Goal: Task Accomplishment & Management: Manage account settings

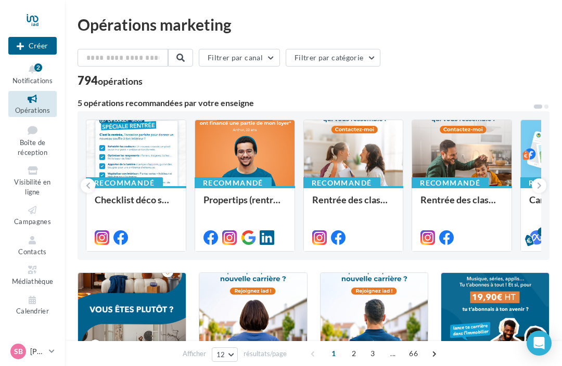
click at [30, 72] on icon at bounding box center [32, 69] width 42 height 12
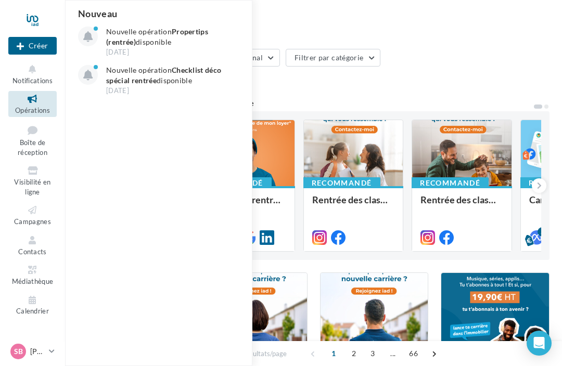
click at [130, 35] on p "Nouvelle opération Propertips (rentrée) disponible" at bounding box center [166, 37] width 121 height 21
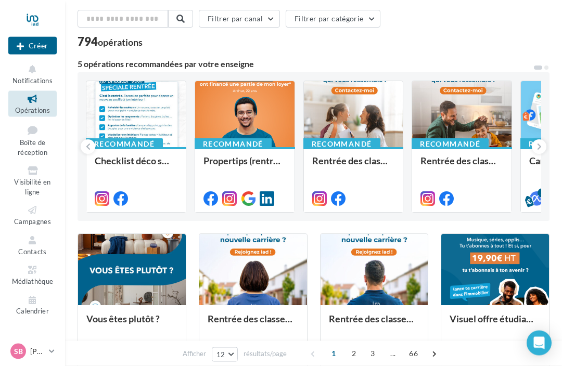
scroll to position [39, 0]
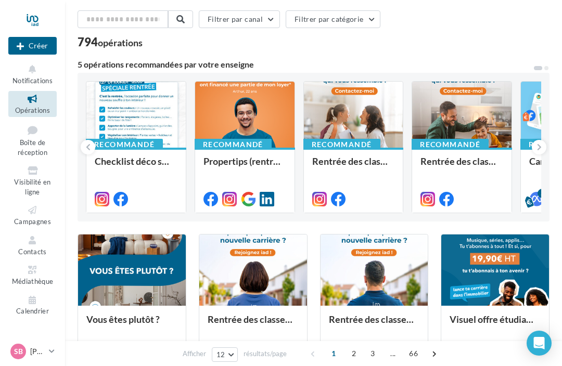
click at [49, 356] on icon at bounding box center [52, 351] width 6 height 9
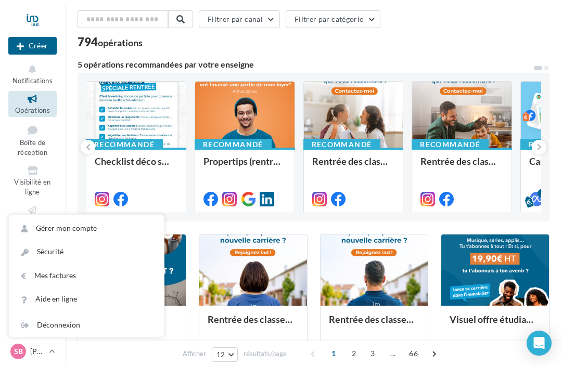
click at [49, 240] on link "Gérer mon compte" at bounding box center [86, 228] width 155 height 23
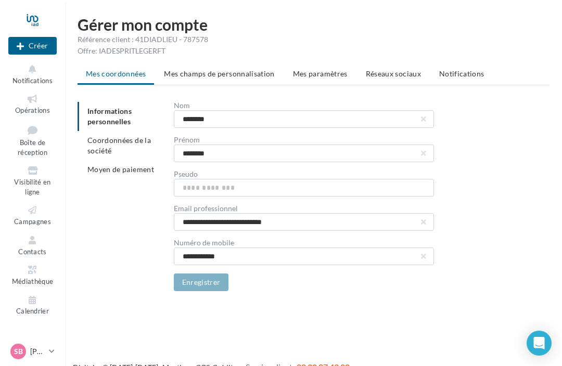
click at [317, 75] on span "Mes paramètres" at bounding box center [320, 73] width 55 height 9
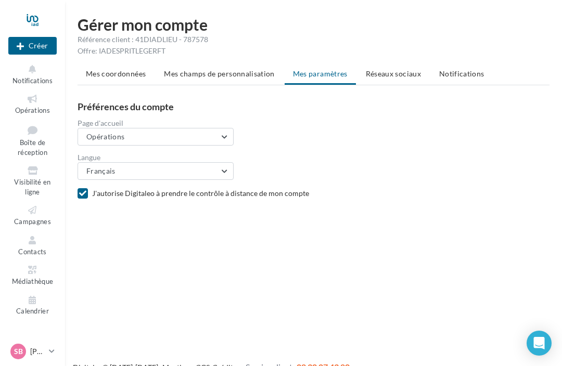
click at [389, 74] on span "Réseaux sociaux" at bounding box center [393, 73] width 55 height 9
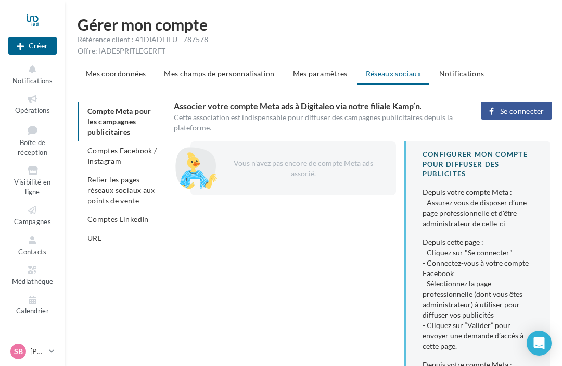
click at [106, 159] on span "Comptes Facebook / Instagram" at bounding box center [121, 155] width 69 height 19
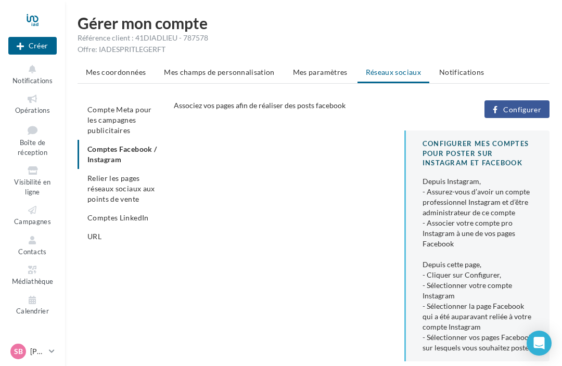
scroll to position [1, 0]
click at [513, 106] on span "Configurer" at bounding box center [522, 110] width 38 height 8
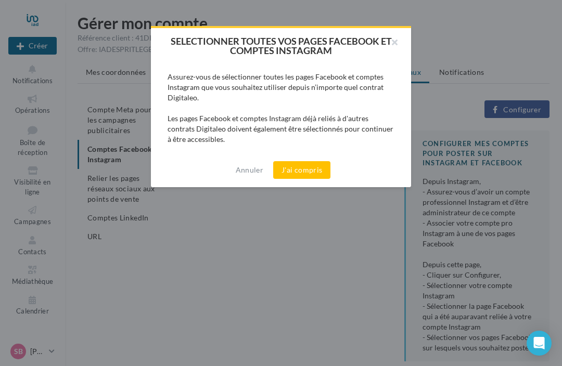
click at [298, 168] on button "J'ai compris" at bounding box center [301, 170] width 57 height 18
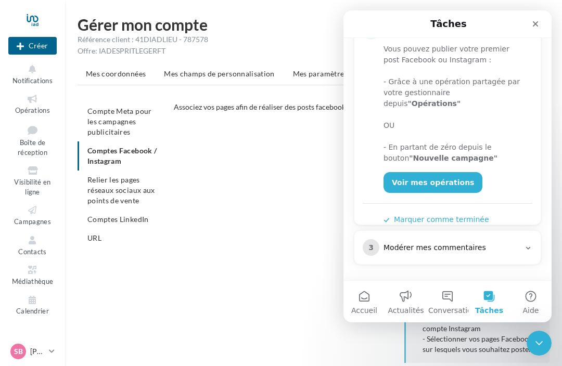
scroll to position [205, 0]
click at [407, 172] on link "Voir mes opérations" at bounding box center [433, 182] width 99 height 21
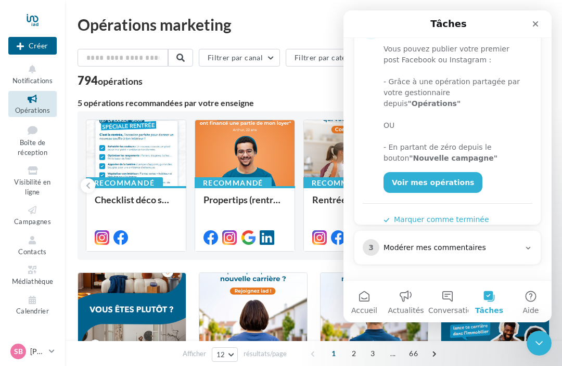
scroll to position [205, 0]
click at [389, 214] on button "Marquer comme terminée" at bounding box center [437, 219] width 106 height 11
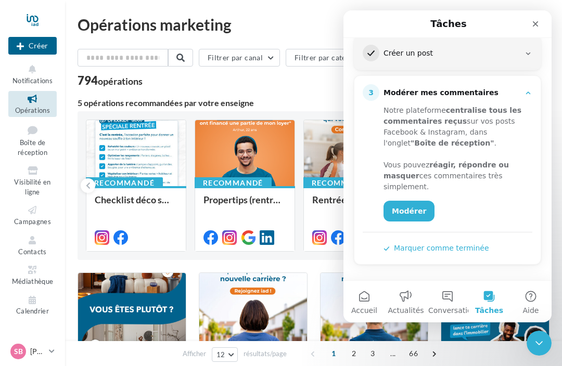
scroll to position [183, 0]
click at [209, 188] on div "Recommandé Propertips (rentrée)" at bounding box center [244, 218] width 99 height 64
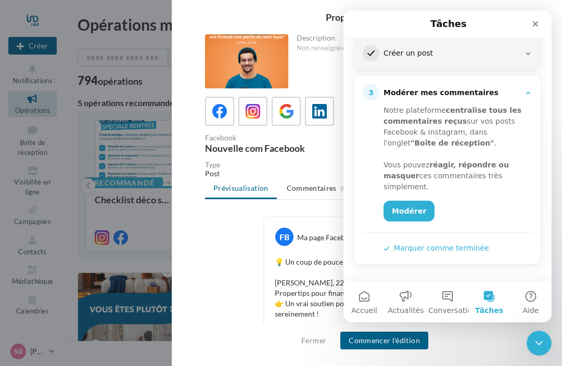
click at [532, 23] on icon "Fermer" at bounding box center [535, 24] width 8 height 8
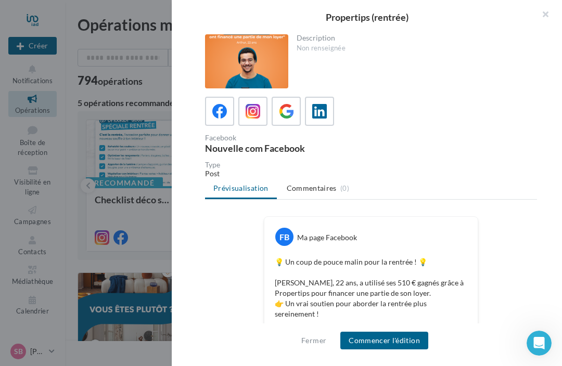
click at [238, 58] on div at bounding box center [246, 61] width 83 height 54
click at [250, 113] on icon at bounding box center [253, 111] width 15 height 15
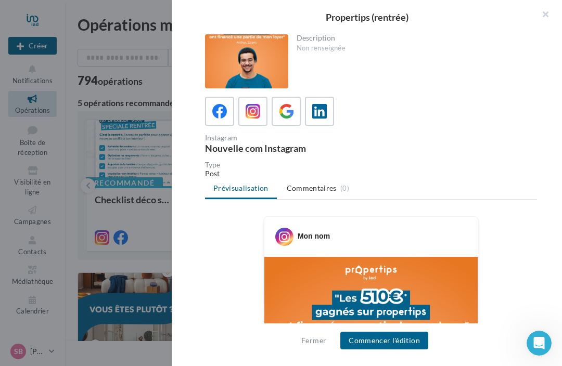
click at [214, 111] on icon at bounding box center [219, 111] width 15 height 15
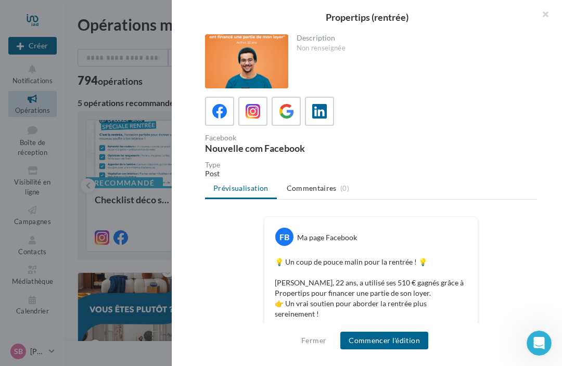
click at [310, 43] on div "Description Non renseignée" at bounding box center [412, 43] width 249 height 19
click at [308, 49] on div "Non renseignée" at bounding box center [413, 48] width 233 height 9
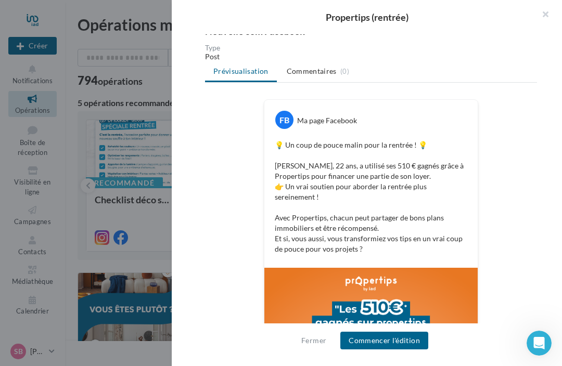
click at [378, 343] on button "Commencer l'édition" at bounding box center [384, 341] width 88 height 18
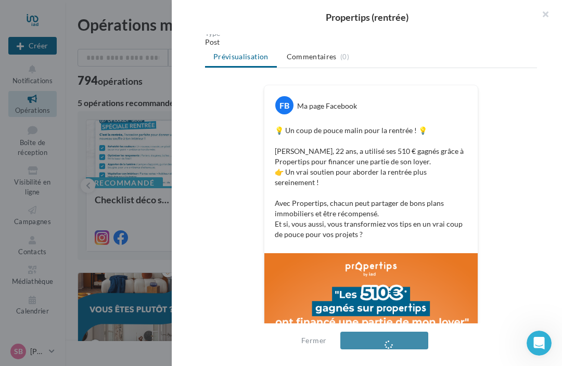
scroll to position [132, 0]
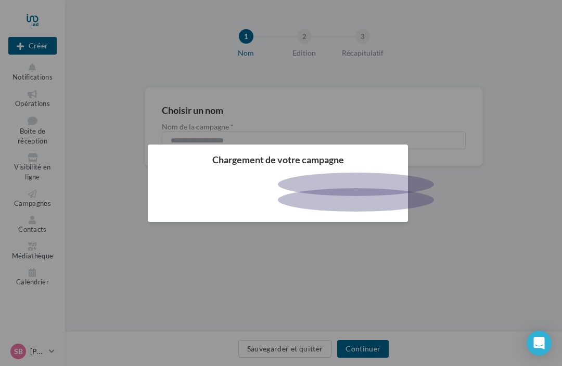
scroll to position [2, 0]
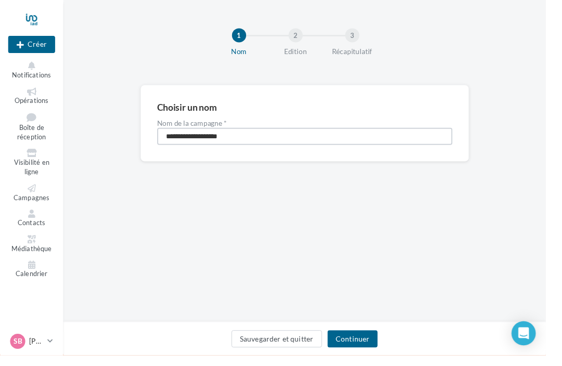
click at [238, 141] on input "**********" at bounding box center [314, 141] width 304 height 18
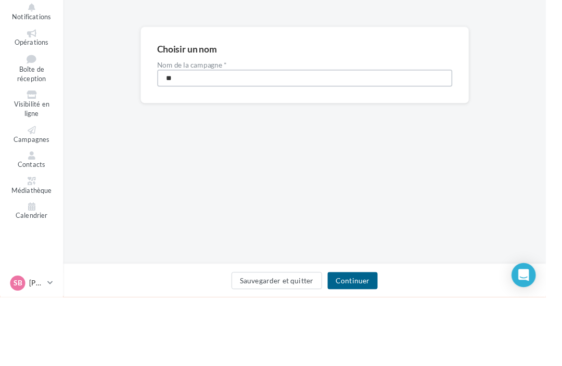
type input "*"
type input "**********"
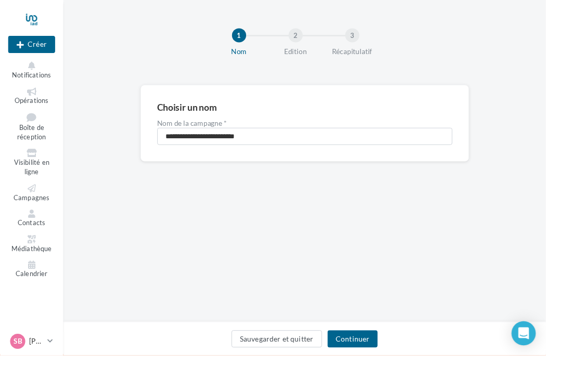
click at [380, 358] on button "Continuer" at bounding box center [363, 349] width 52 height 18
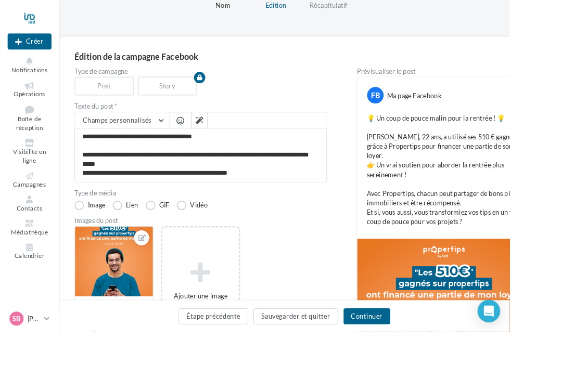
scroll to position [46, 0]
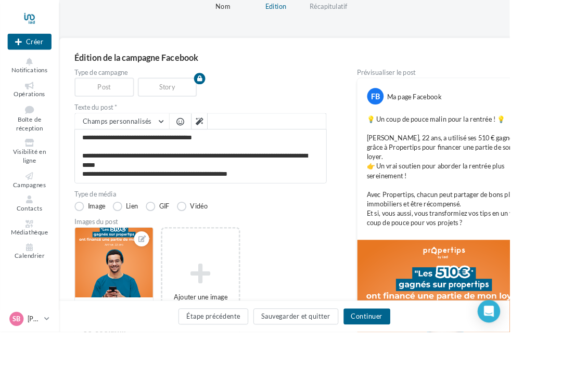
click at [430, 358] on button "Continuer" at bounding box center [405, 349] width 52 height 18
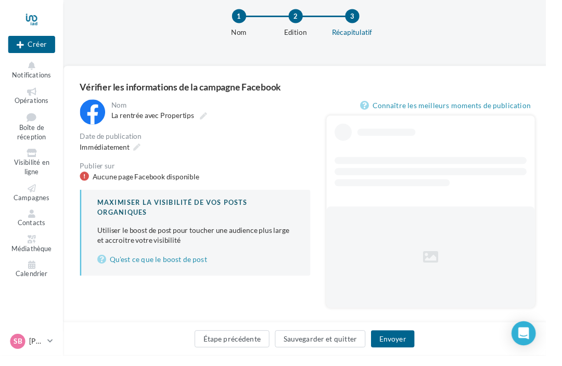
scroll to position [17, 0]
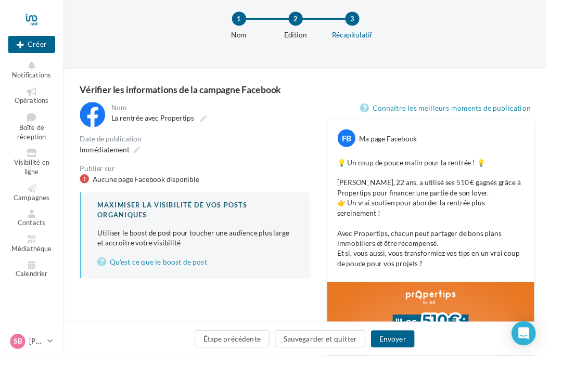
click at [101, 184] on div "Aucune page Facebook disponible" at bounding box center [150, 185] width 110 height 10
click at [101, 185] on div "Aucune page Facebook disponible" at bounding box center [150, 185] width 110 height 10
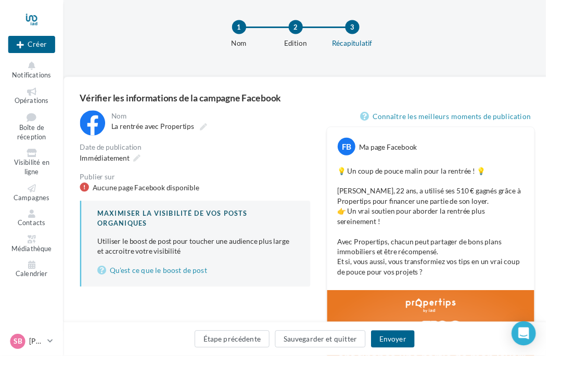
scroll to position [0, 0]
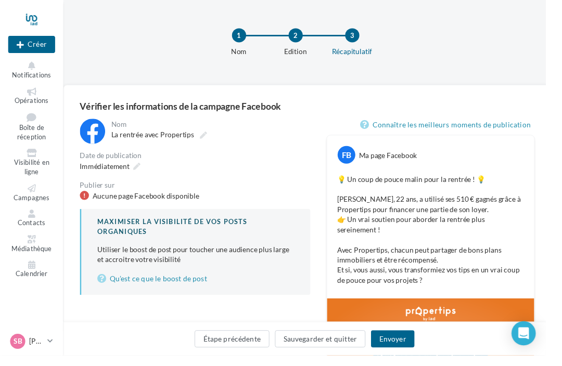
click at [107, 200] on div "Aucune page Facebook disponible" at bounding box center [150, 202] width 110 height 10
click at [140, 285] on link "Qu’est ce que le boost de post" at bounding box center [201, 287] width 202 height 12
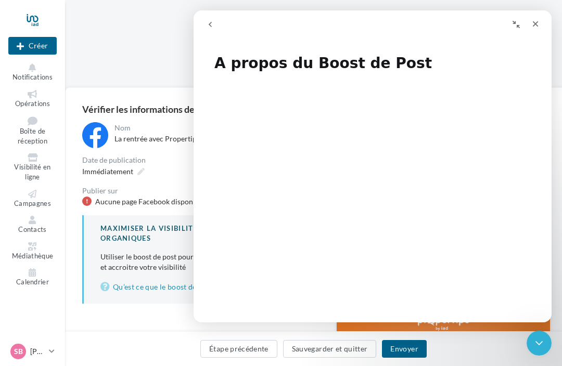
click at [543, 19] on div "Fermer" at bounding box center [535, 24] width 19 height 19
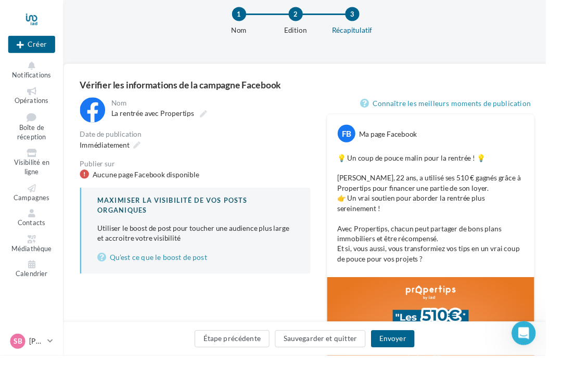
scroll to position [24, 0]
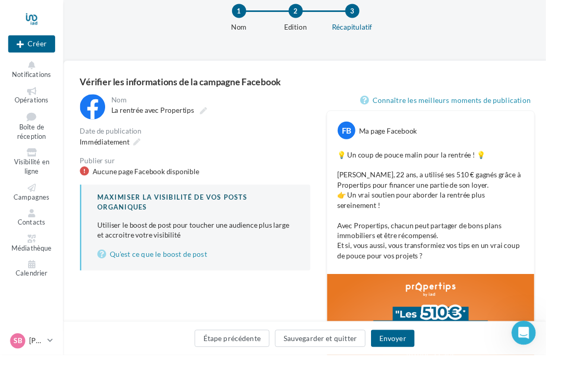
click at [414, 358] on button "Envoyer" at bounding box center [404, 349] width 44 height 18
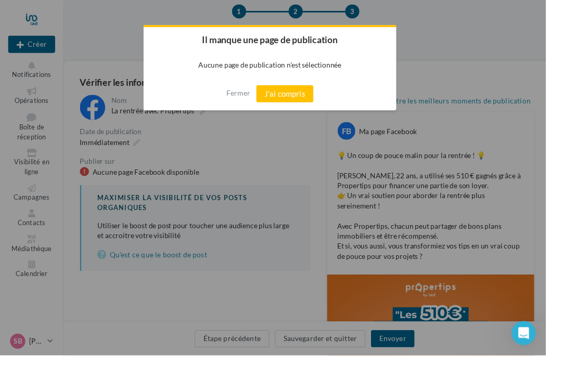
click at [293, 100] on button "J'ai compris" at bounding box center [293, 97] width 59 height 18
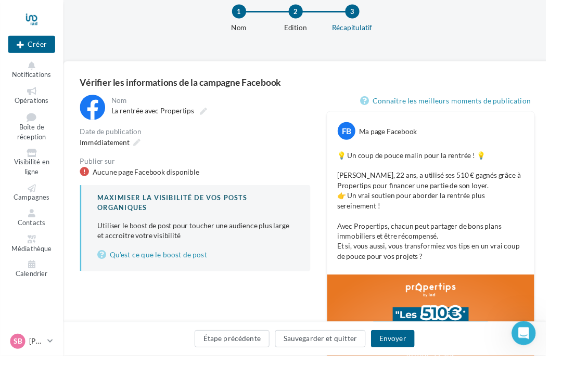
click at [101, 181] on div "Aucune page Facebook disponible" at bounding box center [150, 177] width 110 height 10
click at [84, 181] on div "Aucune page Facebook disponible" at bounding box center [200, 177] width 237 height 10
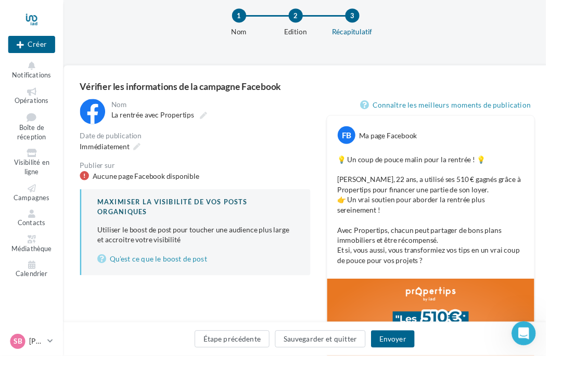
scroll to position [21, 0]
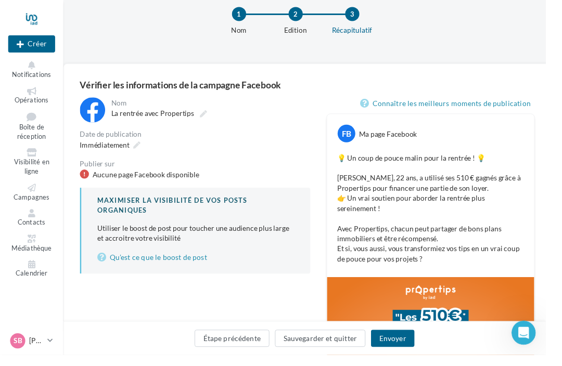
click at [232, 358] on button "Étape précédente" at bounding box center [238, 349] width 77 height 18
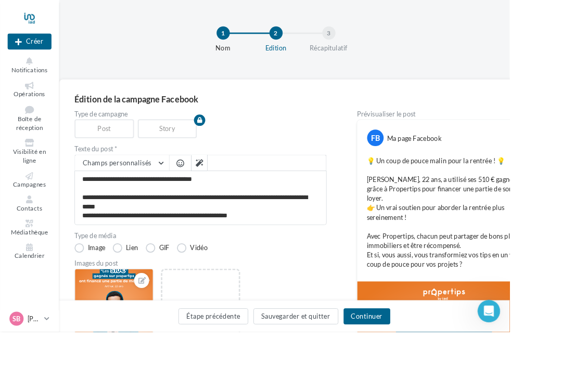
click at [108, 182] on span "Champs personnalisés" at bounding box center [129, 179] width 76 height 9
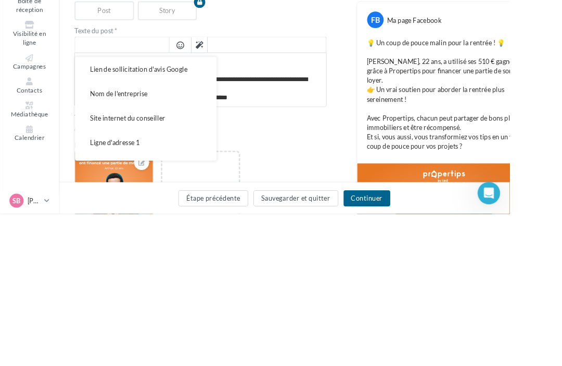
click at [118, 229] on span "Nom de l'entreprise" at bounding box center [130, 233] width 63 height 9
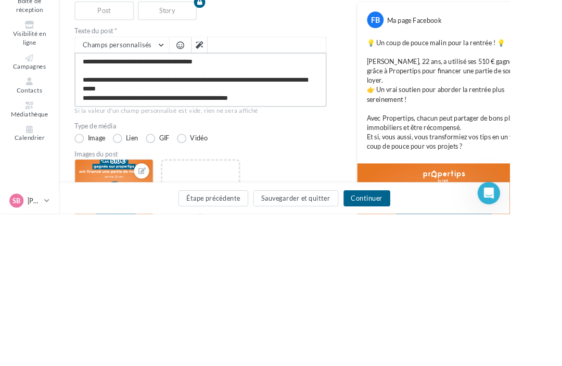
type textarea "**********"
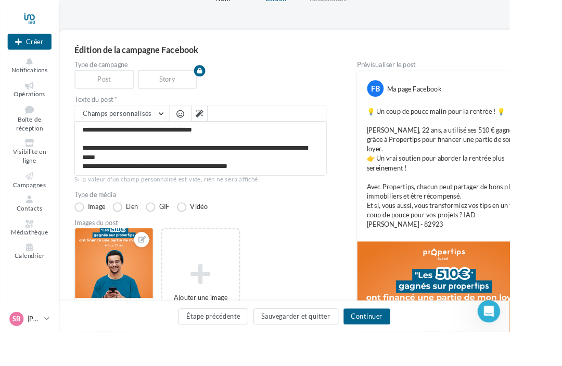
click at [253, 358] on button "Étape précédente" at bounding box center [235, 349] width 77 height 18
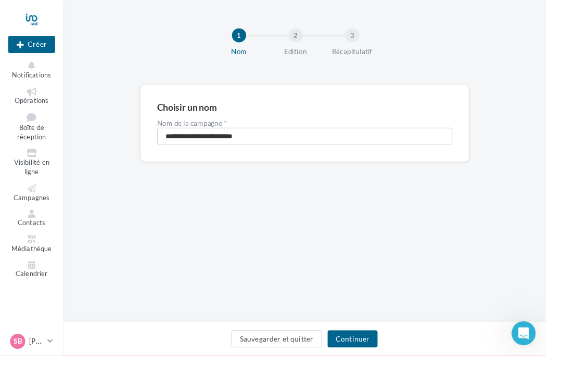
click at [363, 358] on button "Continuer" at bounding box center [363, 349] width 52 height 18
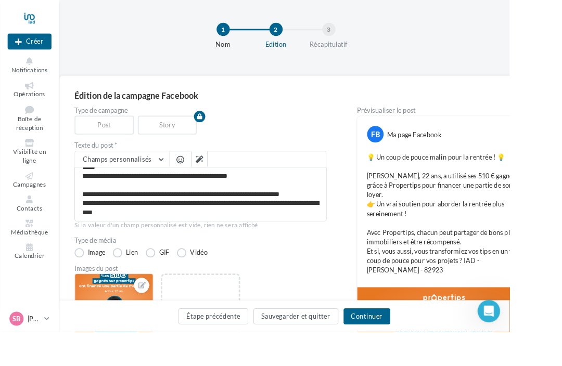
scroll to position [48, 0]
click at [425, 358] on button "Continuer" at bounding box center [405, 349] width 52 height 18
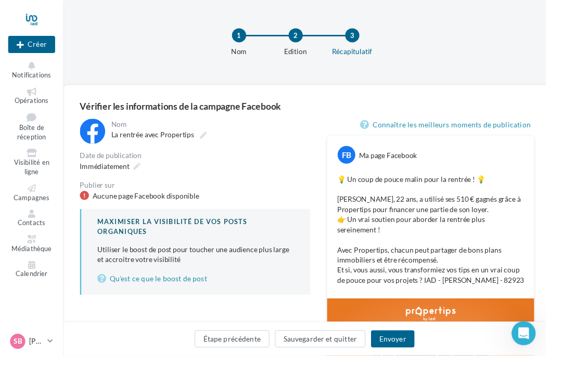
click at [103, 206] on div "Aucune page Facebook disponible" at bounding box center [150, 202] width 110 height 10
click at [113, 203] on div "Aucune page Facebook disponible" at bounding box center [150, 202] width 110 height 10
click at [91, 205] on div "Aucune page Facebook disponible" at bounding box center [200, 202] width 237 height 10
click at [77, 201] on div "**********" at bounding box center [316, 346] width 503 height 518
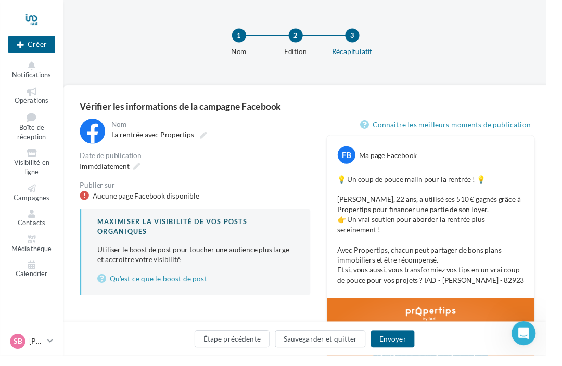
click at [85, 202] on div at bounding box center [86, 201] width 9 height 9
click at [88, 201] on div at bounding box center [86, 201] width 9 height 9
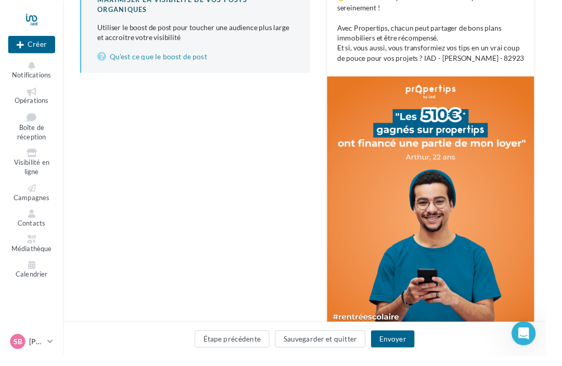
scroll to position [264, 0]
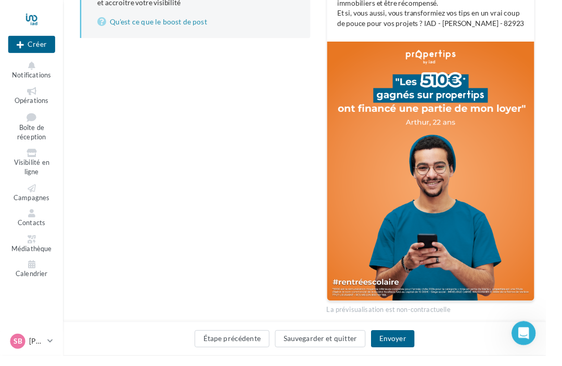
click at [412, 358] on button "Envoyer" at bounding box center [404, 349] width 44 height 18
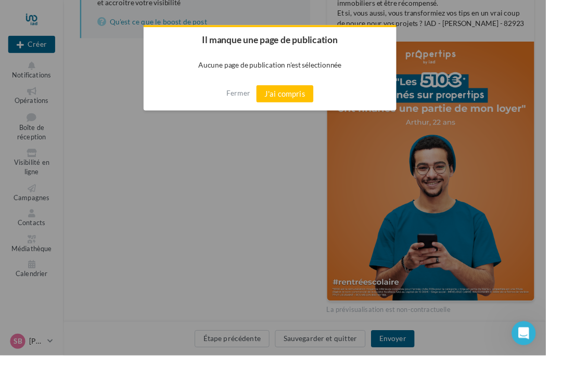
click at [298, 103] on button "J'ai compris" at bounding box center [293, 97] width 59 height 18
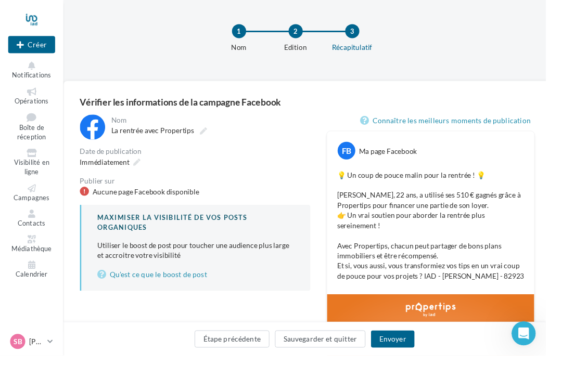
scroll to position [0, 0]
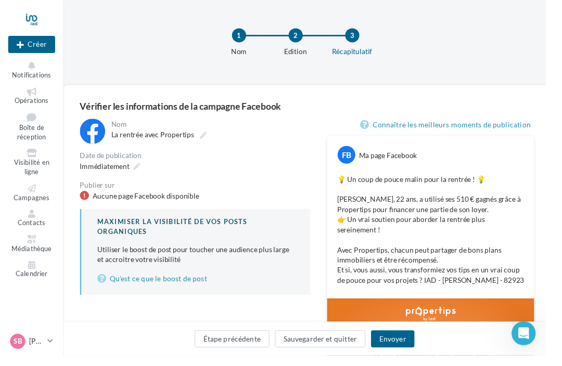
click at [333, 357] on button "Sauvegarder et quitter" at bounding box center [330, 349] width 94 height 18
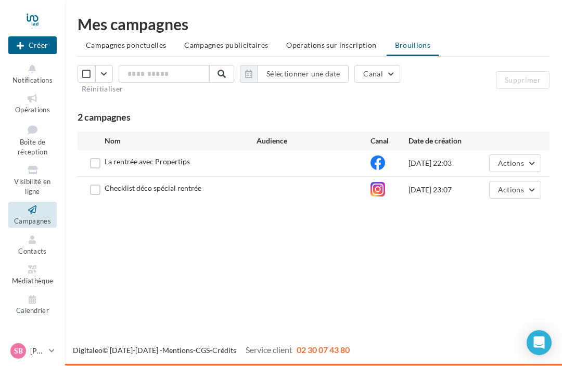
click at [26, 17] on div at bounding box center [32, 20] width 48 height 26
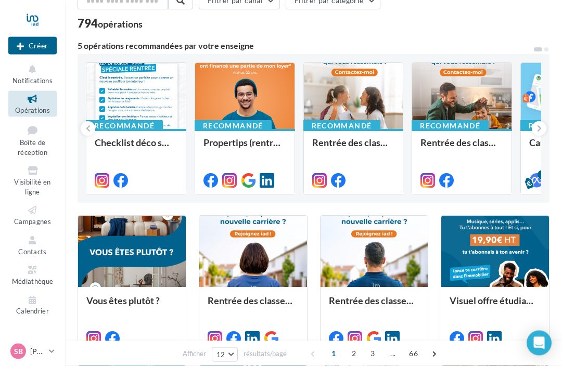
scroll to position [58, 0]
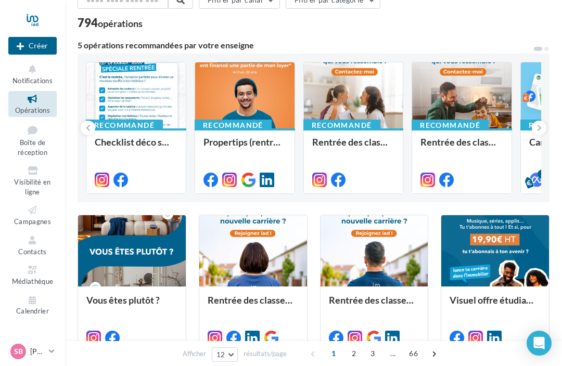
click at [54, 362] on link "SB [PERSON_NAME] [PERSON_NAME][EMAIL_ADDRESS][DOMAIN_NAME]" at bounding box center [32, 352] width 48 height 20
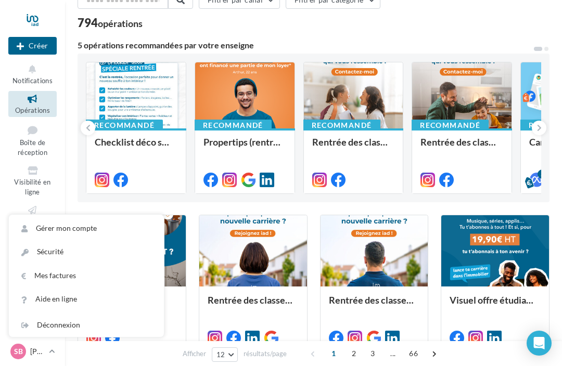
click at [49, 240] on link "Gérer mon compte" at bounding box center [86, 228] width 155 height 23
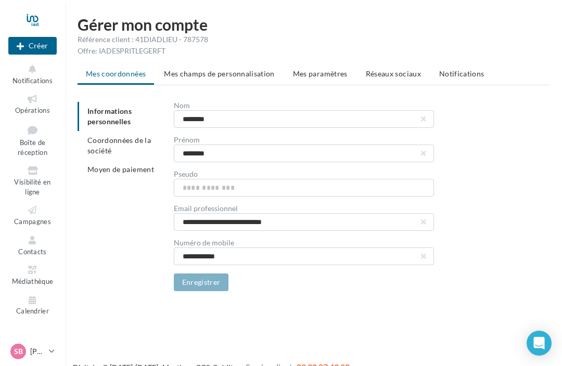
click at [384, 77] on span "Réseaux sociaux" at bounding box center [393, 73] width 55 height 9
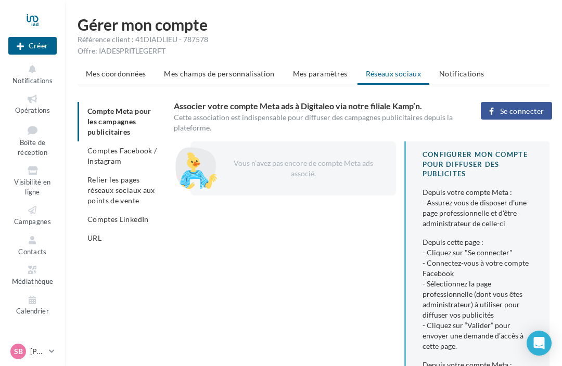
click at [106, 160] on span "Comptes Facebook / Instagram" at bounding box center [121, 155] width 69 height 19
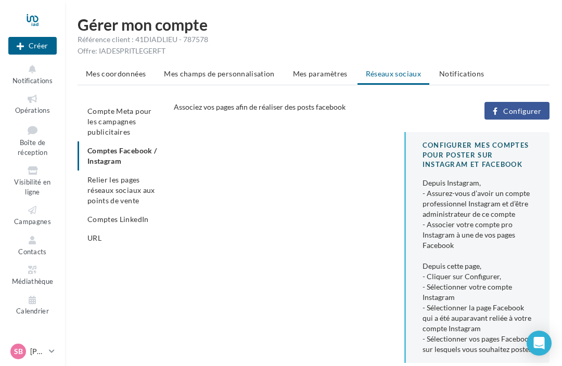
click at [313, 72] on span "Mes paramètres" at bounding box center [320, 73] width 55 height 9
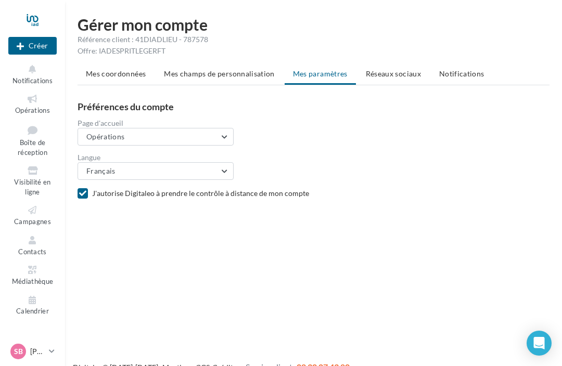
click at [93, 137] on span "Opérations" at bounding box center [105, 136] width 39 height 9
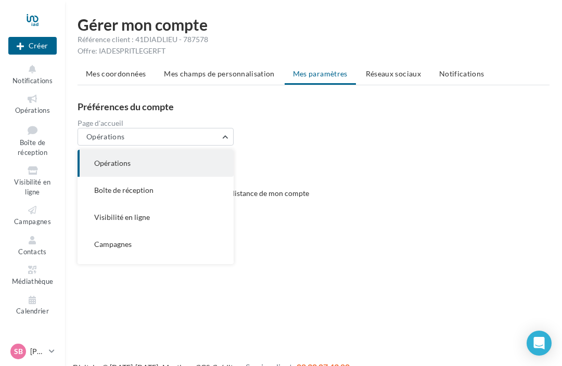
click at [281, 276] on div "Nouvelle campagne Créer Notifications Opérations Boîte de réception Visibilité …" at bounding box center [281, 200] width 562 height 366
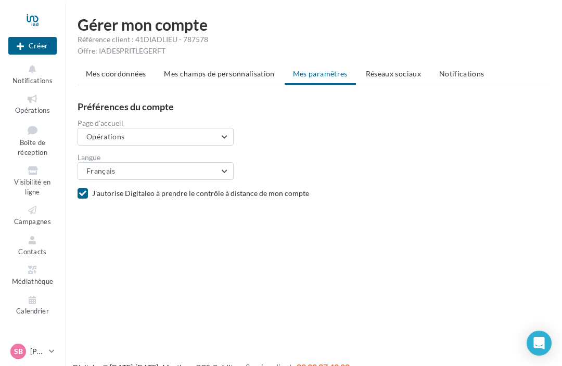
click at [387, 73] on span "Réseaux sociaux" at bounding box center [393, 73] width 55 height 9
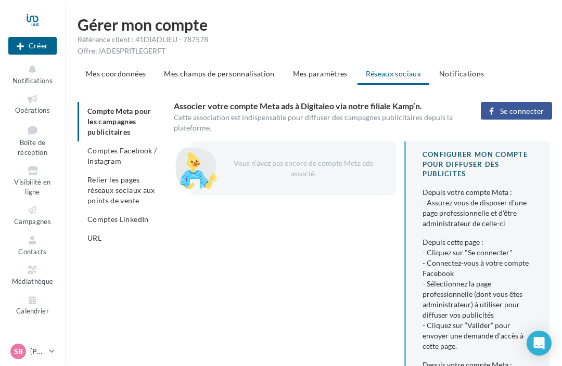
click at [101, 157] on span "Comptes Facebook / Instagram" at bounding box center [121, 155] width 69 height 19
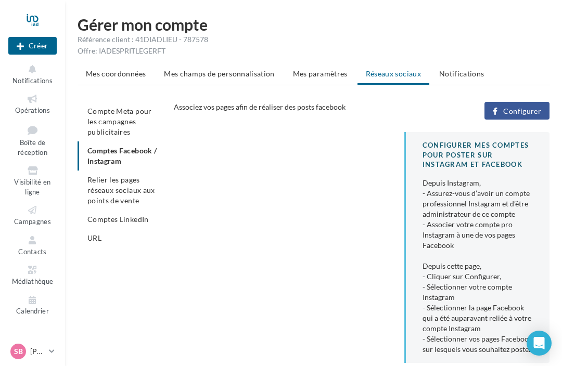
click at [498, 111] on icon "button" at bounding box center [495, 111] width 5 height 0
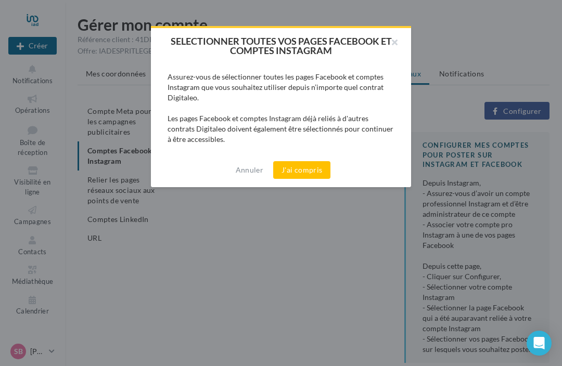
click at [291, 168] on button "J'ai compris" at bounding box center [301, 170] width 57 height 18
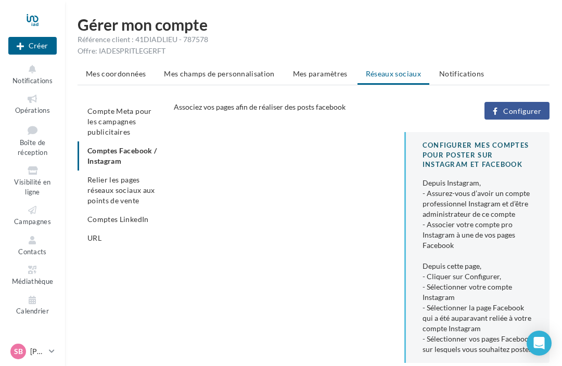
click at [108, 195] on li "Relier les pages réseaux sociaux aux points de vente" at bounding box center [122, 191] width 88 height 40
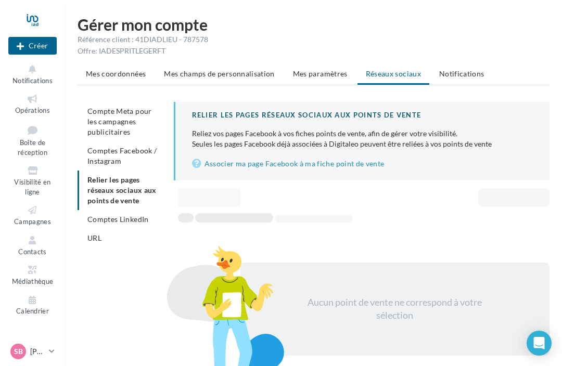
click at [358, 161] on link "Associer ma page Facebook à ma fiche point de vente" at bounding box center [362, 164] width 341 height 12
click at [107, 156] on li "Comptes Facebook / Instagram" at bounding box center [122, 156] width 88 height 29
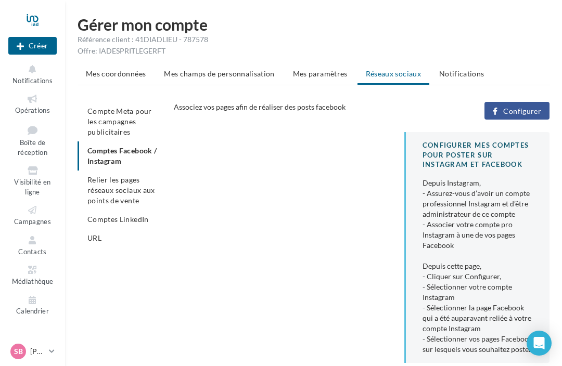
click at [498, 115] on button "Configurer" at bounding box center [517, 111] width 65 height 18
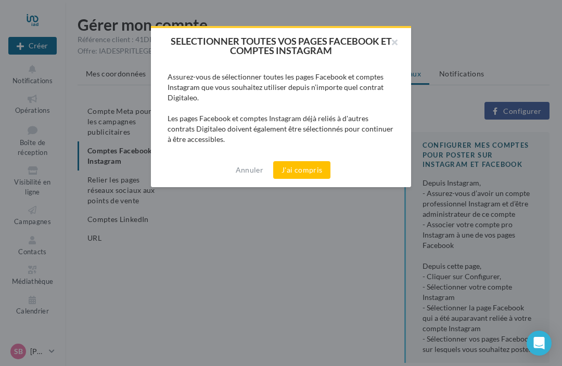
click at [305, 166] on button "J'ai compris" at bounding box center [301, 170] width 57 height 18
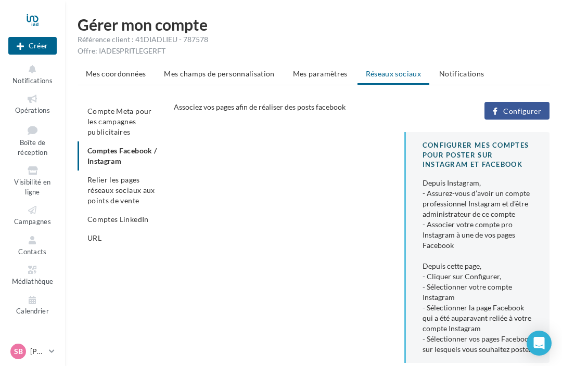
click at [105, 80] on li "Mes coordonnées" at bounding box center [116, 74] width 77 height 19
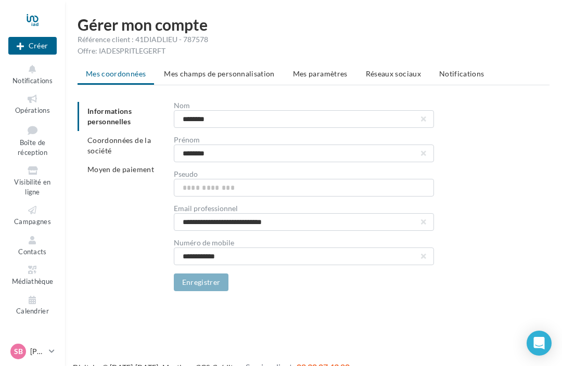
click at [98, 145] on li "Coordonnées de la société" at bounding box center [122, 145] width 88 height 29
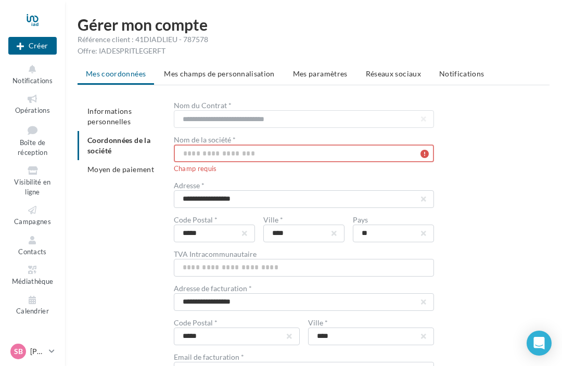
click at [188, 156] on input "text" at bounding box center [304, 154] width 260 height 18
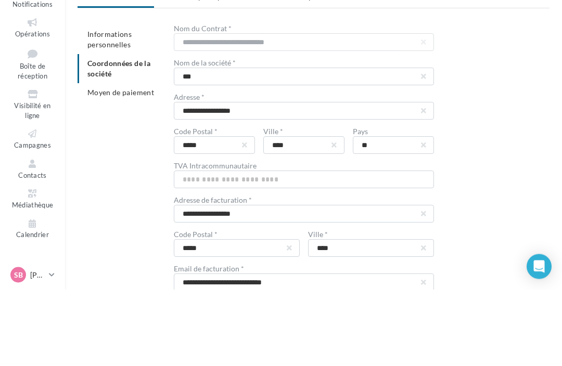
scroll to position [77, 0]
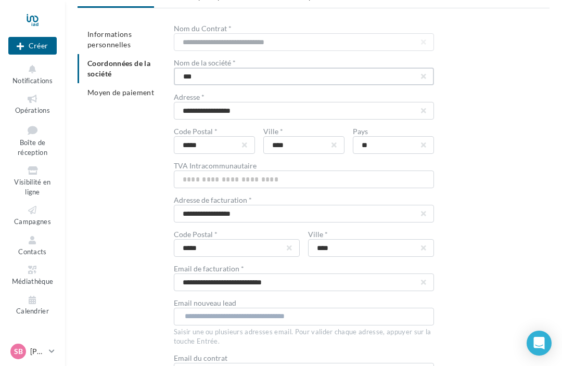
click at [206, 81] on input "***" at bounding box center [304, 77] width 260 height 18
type input "*"
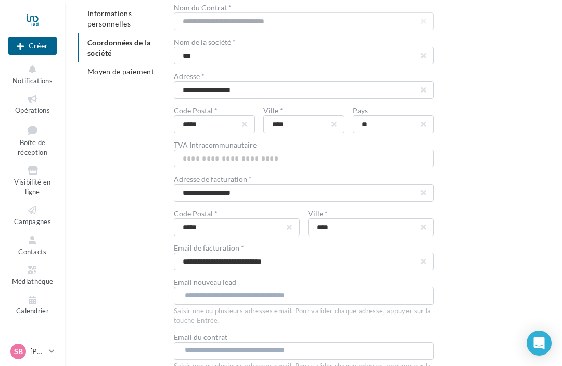
scroll to position [147, 0]
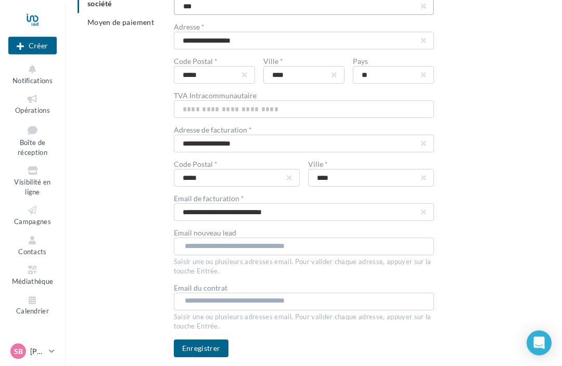
type input "***"
click at [193, 345] on button "Enregistrer" at bounding box center [201, 349] width 55 height 18
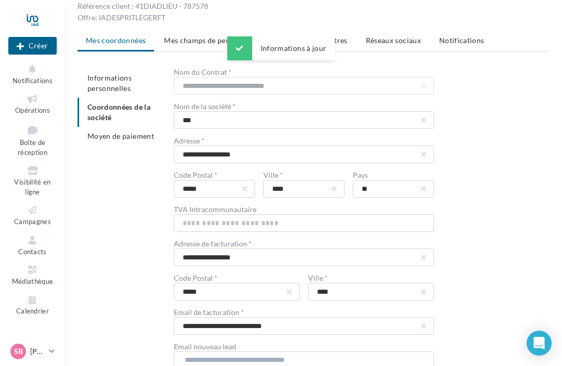
scroll to position [0, 0]
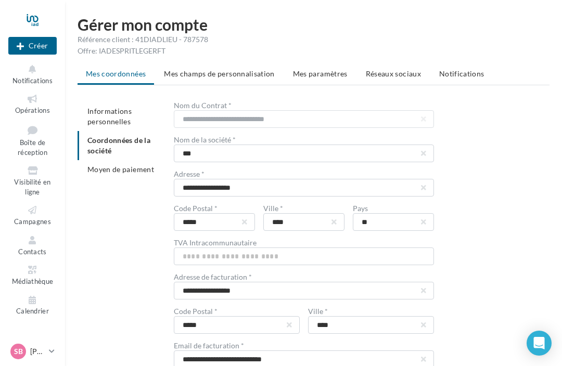
click at [190, 75] on span "Mes champs de personnalisation" at bounding box center [219, 73] width 111 height 9
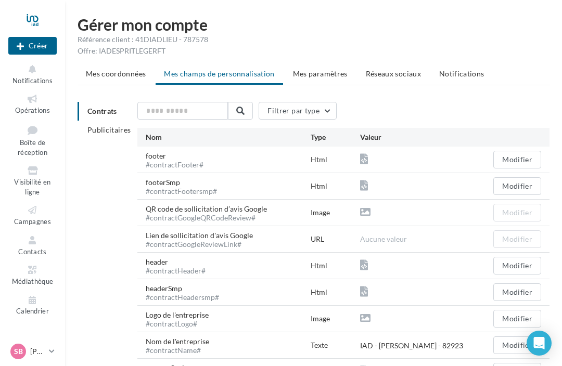
click at [99, 136] on li "Publicitaires" at bounding box center [104, 130] width 52 height 19
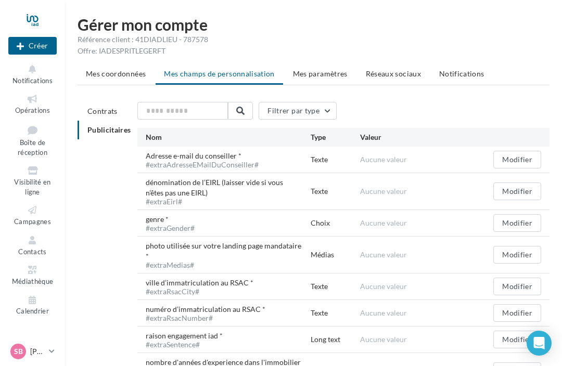
click at [97, 114] on span "Contrats" at bounding box center [102, 111] width 30 height 9
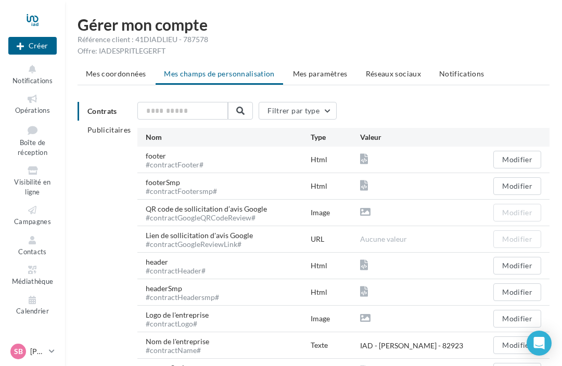
click at [314, 73] on span "Mes paramètres" at bounding box center [320, 73] width 55 height 9
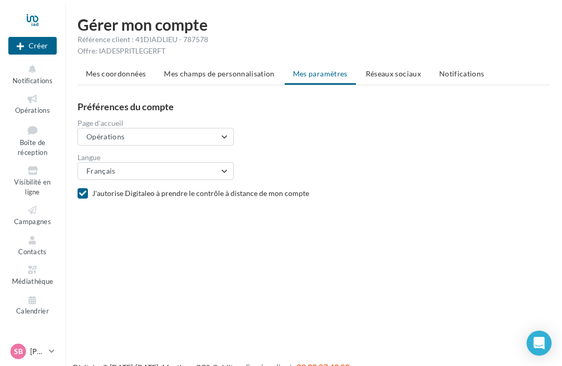
click at [385, 78] on span "Réseaux sociaux" at bounding box center [393, 73] width 55 height 9
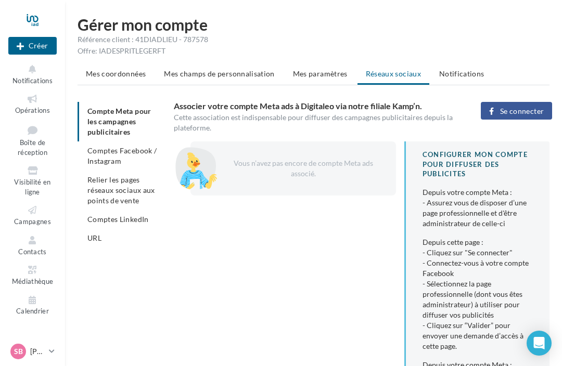
click at [494, 111] on icon at bounding box center [491, 111] width 5 height 0
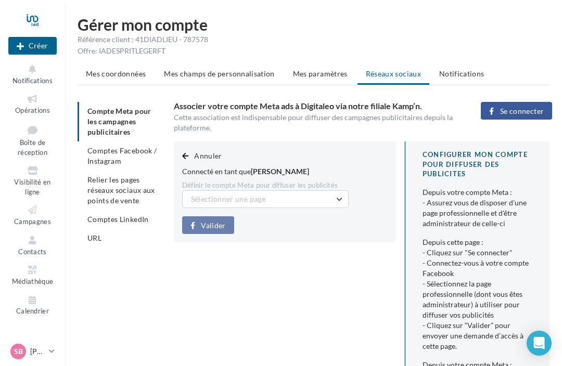
click at [334, 203] on button "Sélectionner une page" at bounding box center [265, 199] width 167 height 18
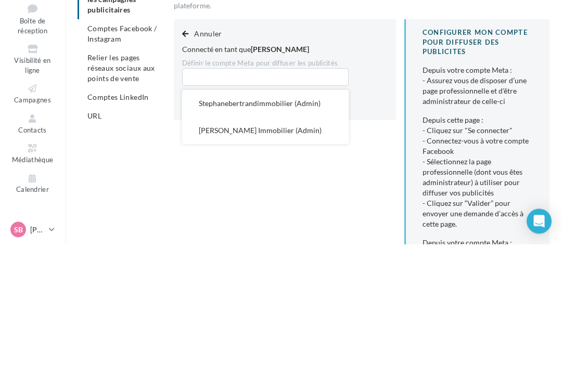
click at [221, 248] on span "Stéphane Bertrand Immobilier (Admin)" at bounding box center [260, 252] width 123 height 9
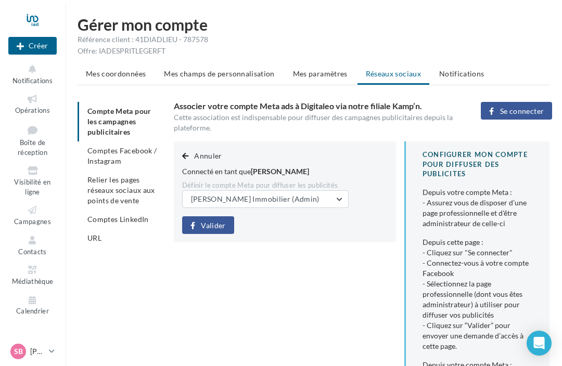
click at [201, 227] on span "Valider" at bounding box center [213, 226] width 24 height 8
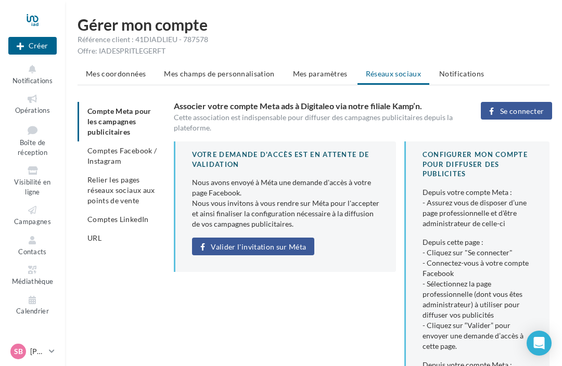
click at [232, 249] on span "Valider l'invitation sur Méta" at bounding box center [258, 247] width 95 height 8
click at [232, 246] on div "Valider l'invitation sur Méta" at bounding box center [285, 247] width 187 height 18
click at [100, 160] on span "Comptes Facebook / Instagram" at bounding box center [121, 155] width 69 height 19
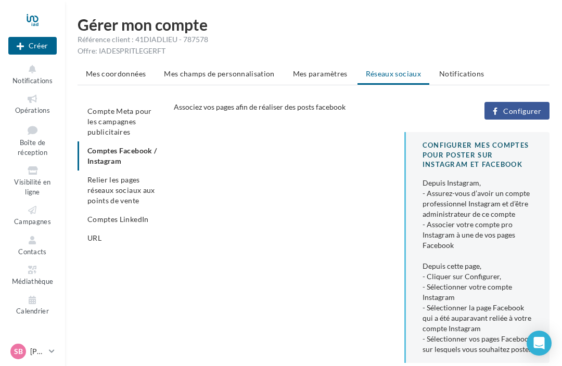
click at [101, 122] on span "Compte Meta pour les campagnes publicitaires" at bounding box center [119, 122] width 65 height 30
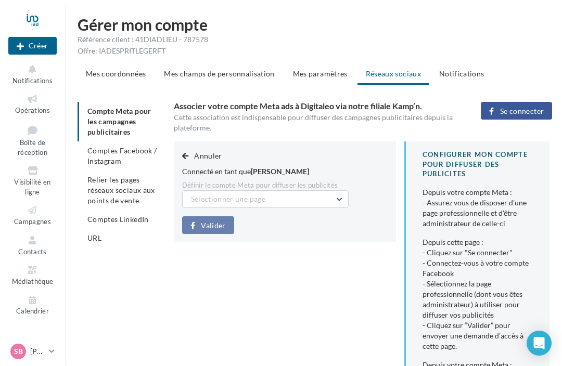
click at [203, 200] on span "Sélectionner une page" at bounding box center [228, 199] width 74 height 9
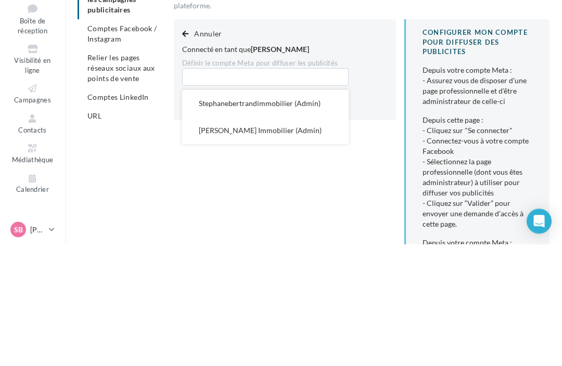
click at [214, 248] on span "Stéphane Bertrand Immobilier (Admin)" at bounding box center [260, 252] width 123 height 9
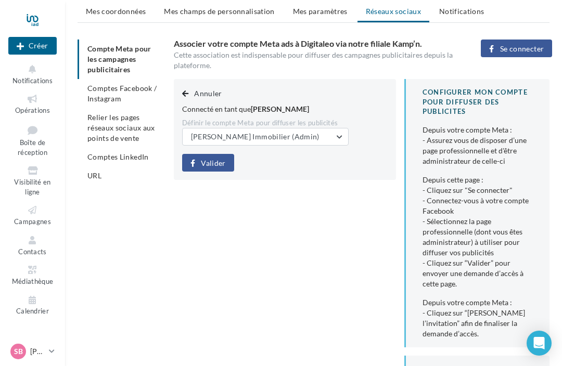
scroll to position [62, 0]
click at [241, 142] on button "Stéphane Bertrand Immobilier (Admin)" at bounding box center [265, 138] width 167 height 18
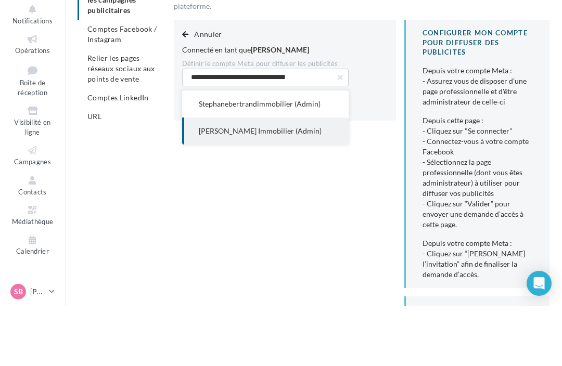
click at [222, 159] on span "Stephanebertrandimmobilier (Admin)" at bounding box center [260, 163] width 122 height 9
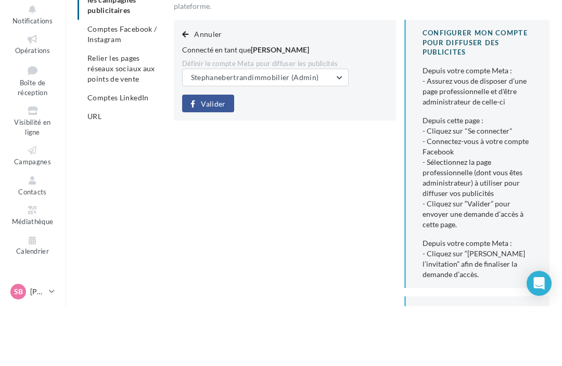
scroll to position [122, 0]
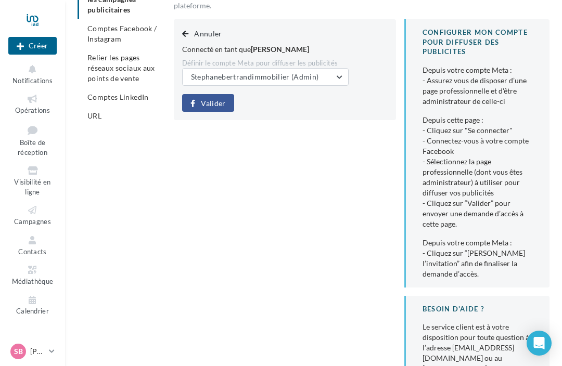
click at [200, 100] on button "Valider" at bounding box center [208, 103] width 52 height 18
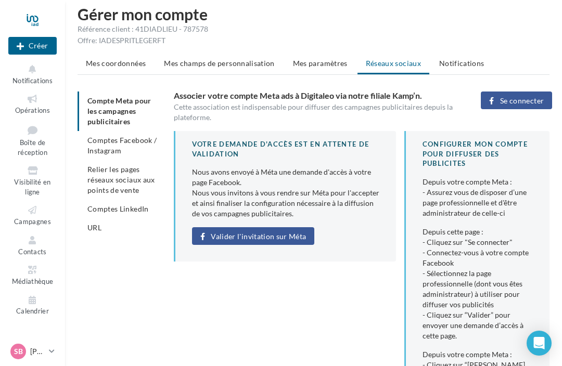
scroll to position [11, 0]
click at [243, 237] on span "Valider l'invitation sur Méta" at bounding box center [258, 236] width 95 height 8
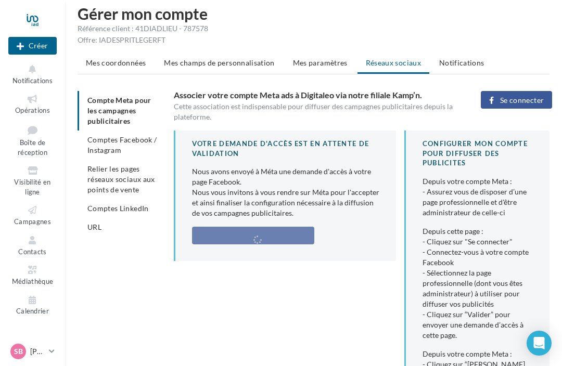
click at [107, 145] on li "Comptes Facebook / Instagram" at bounding box center [122, 145] width 88 height 29
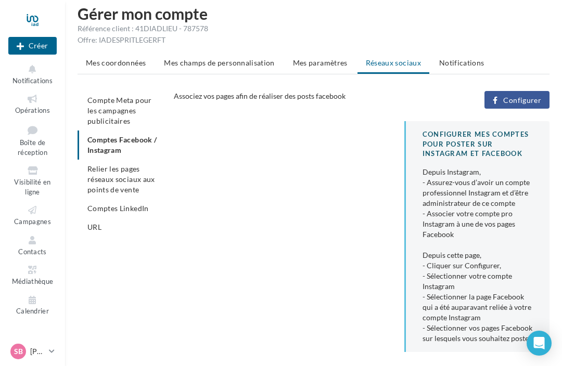
click at [500, 101] on button "Configurer" at bounding box center [517, 100] width 65 height 18
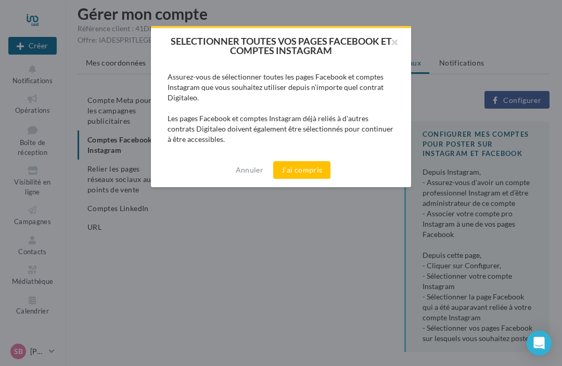
click at [296, 171] on button "J'ai compris" at bounding box center [301, 170] width 57 height 18
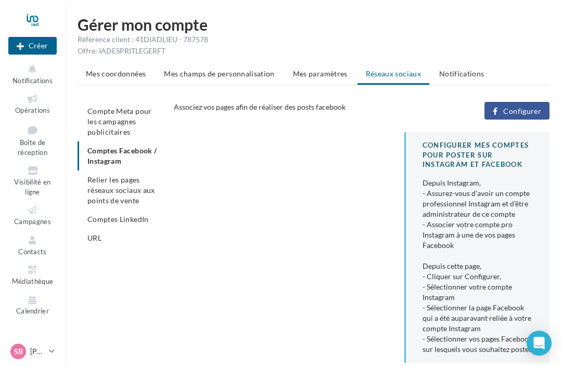
click at [29, 107] on span "Opérations" at bounding box center [32, 110] width 35 height 8
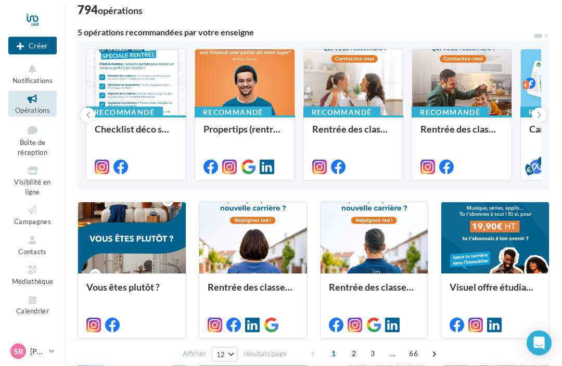
scroll to position [71, 0]
click at [120, 243] on div at bounding box center [132, 238] width 108 height 72
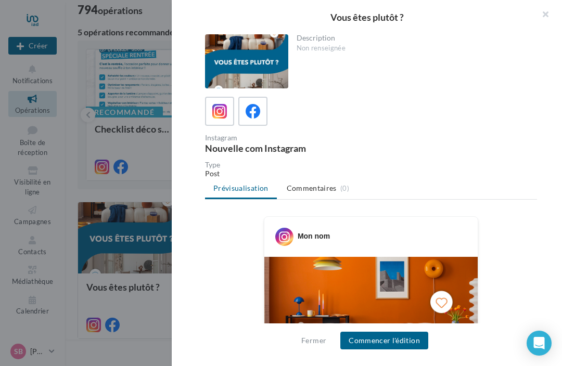
scroll to position [0, 0]
click at [304, 239] on div "Mon nom" at bounding box center [314, 236] width 32 height 10
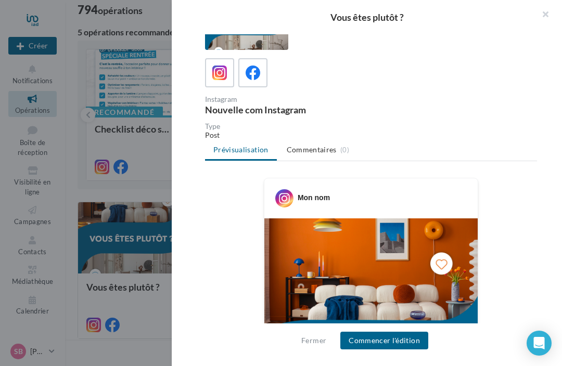
scroll to position [40, 0]
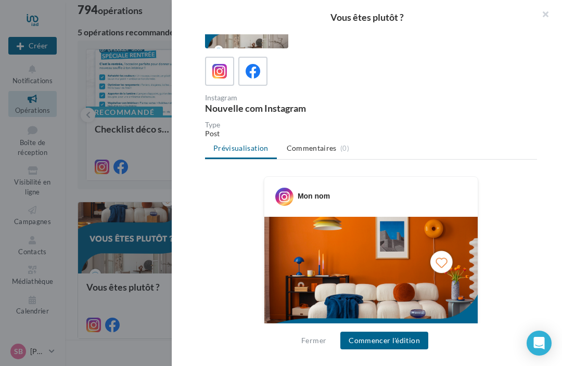
click at [372, 350] on button "Commencer l'édition" at bounding box center [384, 341] width 88 height 18
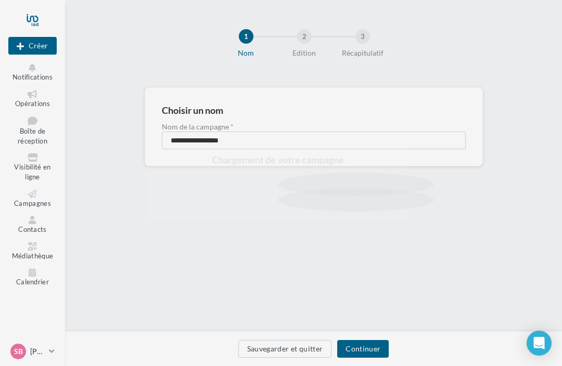
scroll to position [2, 0]
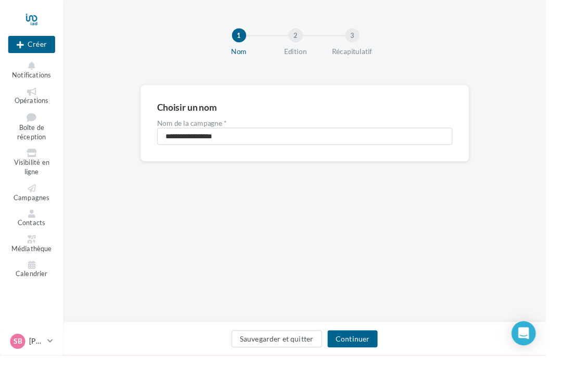
click at [381, 358] on button "Continuer" at bounding box center [363, 349] width 52 height 18
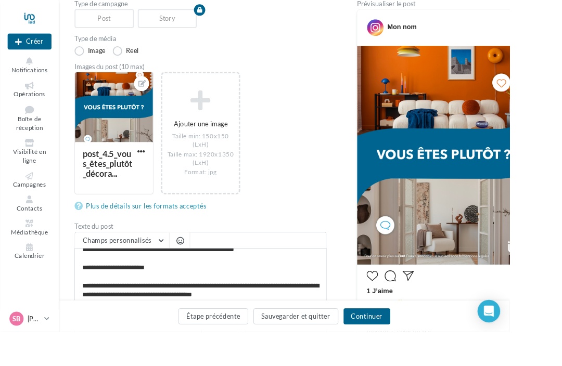
scroll to position [48, 0]
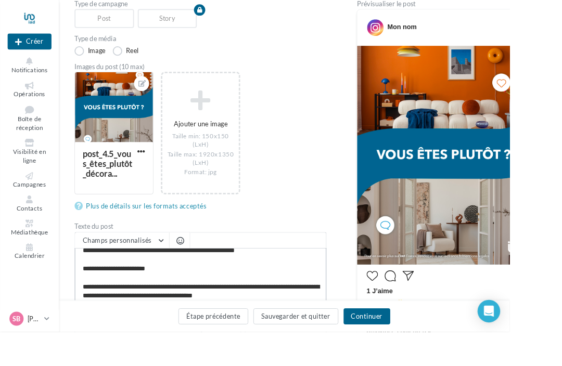
click at [144, 326] on textarea "**********" at bounding box center [221, 304] width 278 height 60
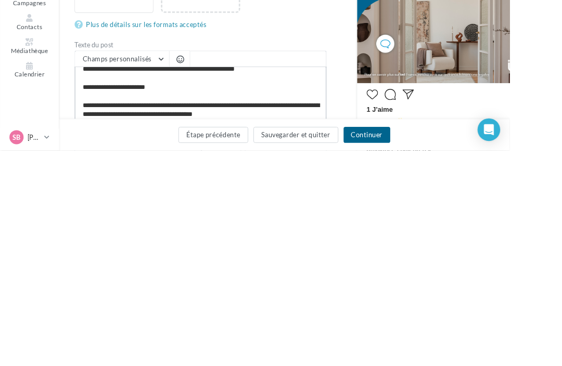
type textarea "**********"
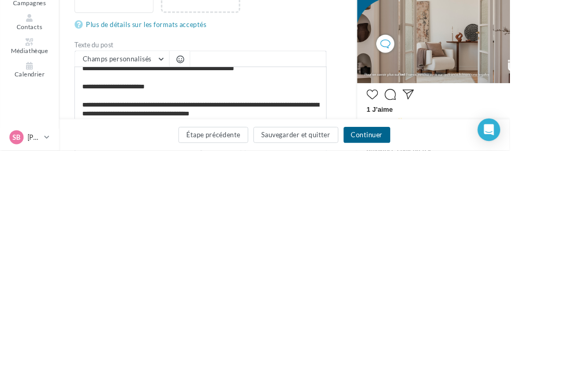
click at [97, 364] on input "text" at bounding box center [152, 373] width 140 height 18
type input "*"
type input "***"
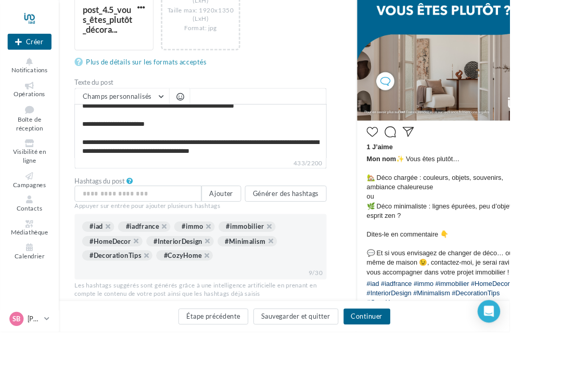
scroll to position [281, 0]
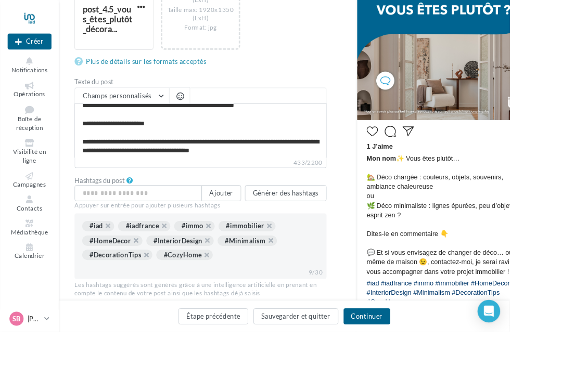
click at [430, 358] on button "Continuer" at bounding box center [405, 349] width 52 height 18
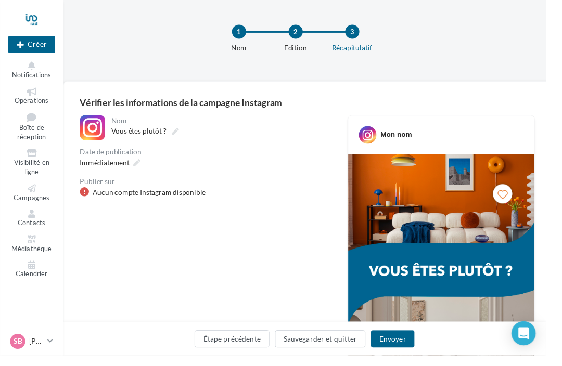
scroll to position [2, 0]
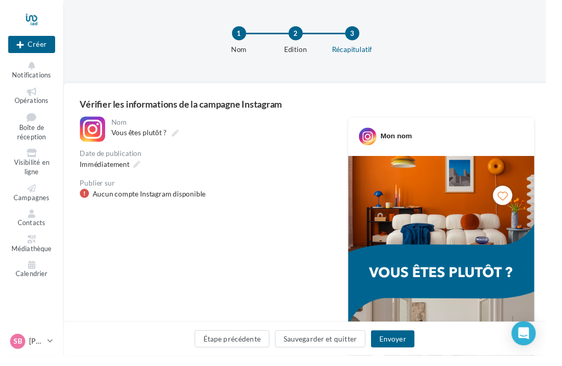
click at [129, 203] on div "Aucun compte Instagram disponible" at bounding box center [153, 200] width 117 height 10
click at [129, 201] on div "Aucun compte Instagram disponible" at bounding box center [153, 200] width 117 height 10
click at [114, 205] on div "Aucun compte Instagram disponible" at bounding box center [153, 200] width 117 height 10
click at [414, 358] on button "Envoyer" at bounding box center [404, 349] width 44 height 18
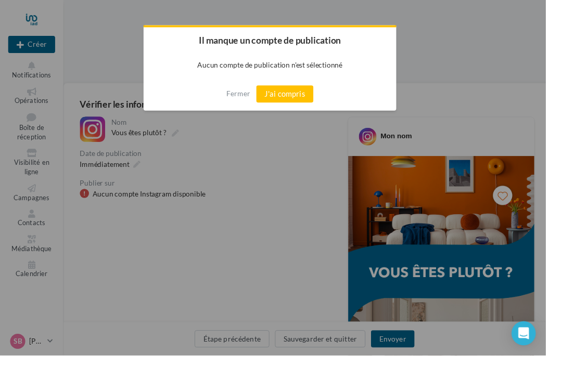
click at [290, 101] on button "J'ai compris" at bounding box center [293, 97] width 59 height 18
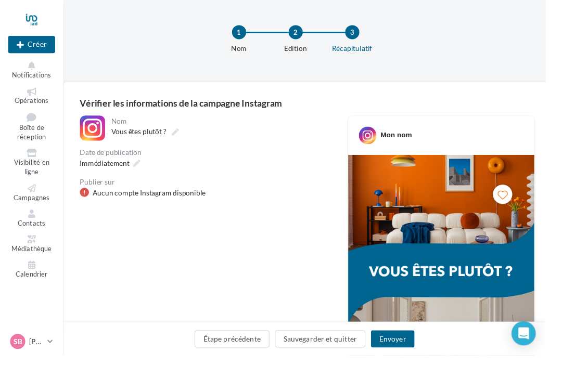
scroll to position [0, 0]
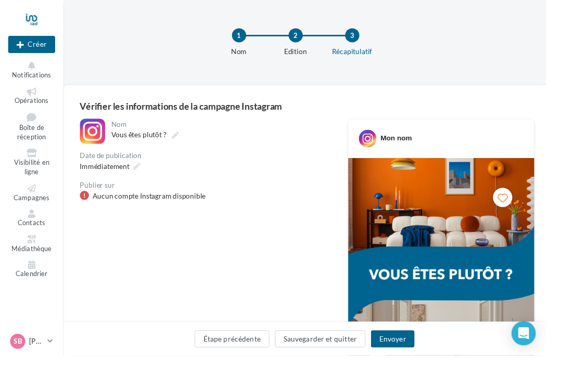
click at [327, 358] on button "Sauvegarder et quitter" at bounding box center [330, 349] width 94 height 18
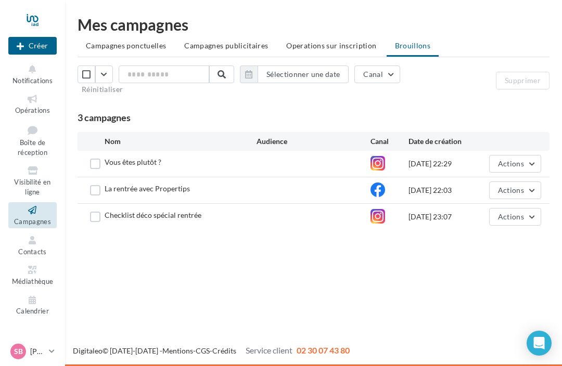
click at [29, 18] on div at bounding box center [32, 20] width 48 height 26
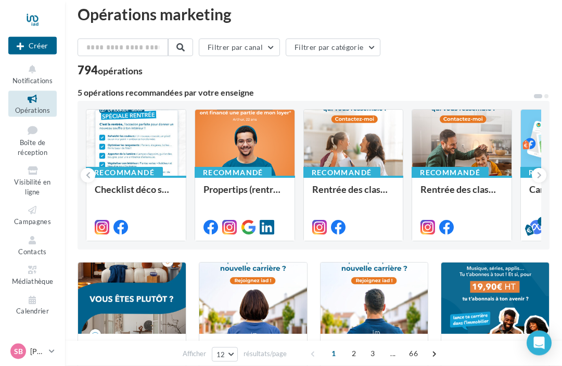
scroll to position [10, 0]
click at [30, 357] on p "[PERSON_NAME]" at bounding box center [37, 352] width 15 height 10
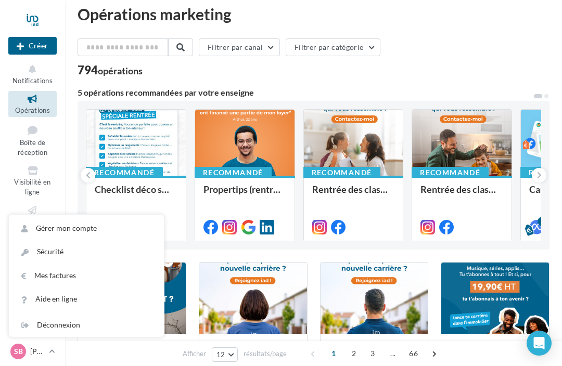
click at [56, 240] on link "Gérer mon compte" at bounding box center [86, 228] width 155 height 23
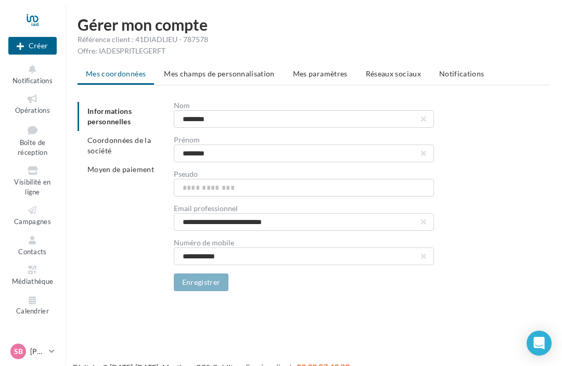
click at [383, 77] on span "Réseaux sociaux" at bounding box center [393, 73] width 55 height 9
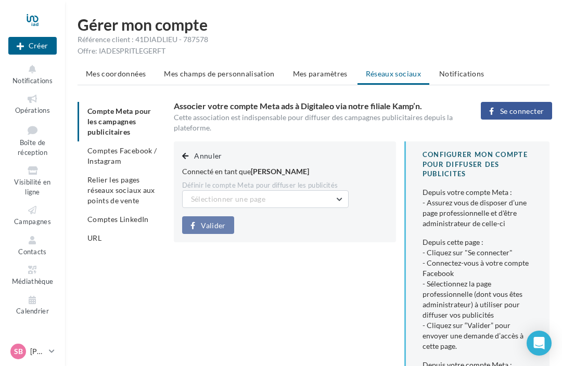
click at [336, 194] on button "Sélectionner une page" at bounding box center [265, 199] width 167 height 18
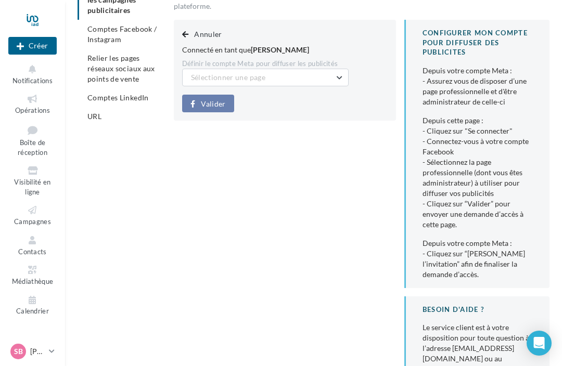
scroll to position [122, 0]
click at [244, 80] on span "Sélectionner une page" at bounding box center [228, 76] width 74 height 9
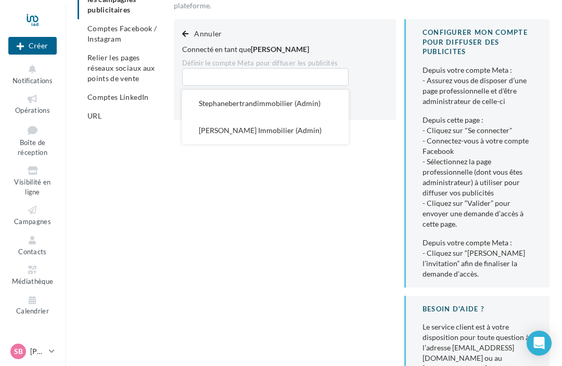
scroll to position [122, 0]
click at [231, 136] on button "[PERSON_NAME] Immobilier (Admin)" at bounding box center [265, 131] width 167 height 27
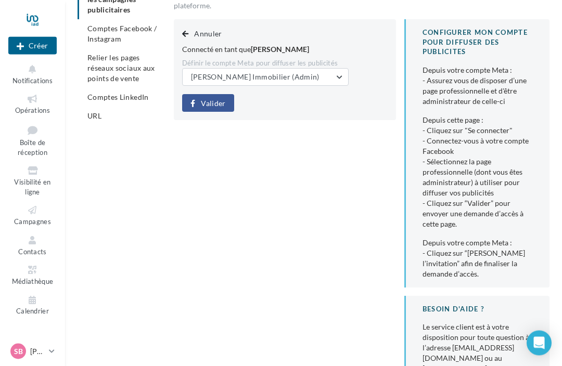
scroll to position [122, 0]
click at [203, 101] on span "Valider" at bounding box center [213, 103] width 24 height 8
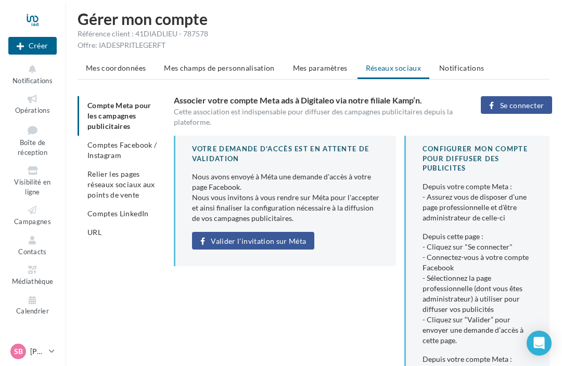
scroll to position [0, 0]
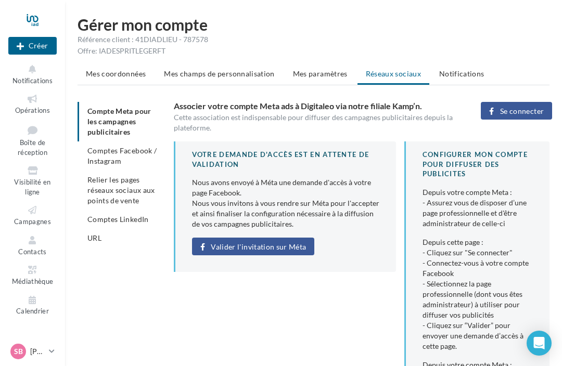
click at [497, 114] on button "Se connecter" at bounding box center [516, 111] width 71 height 18
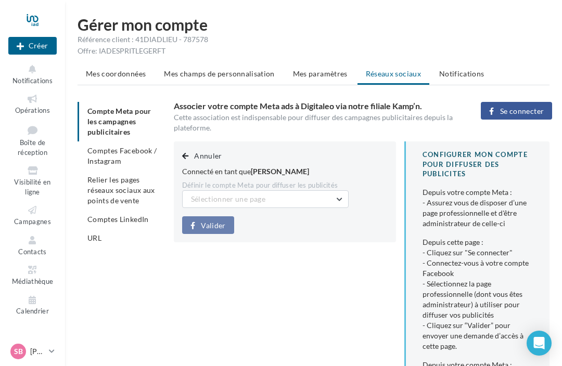
click at [210, 199] on span "Sélectionner une page" at bounding box center [228, 199] width 74 height 9
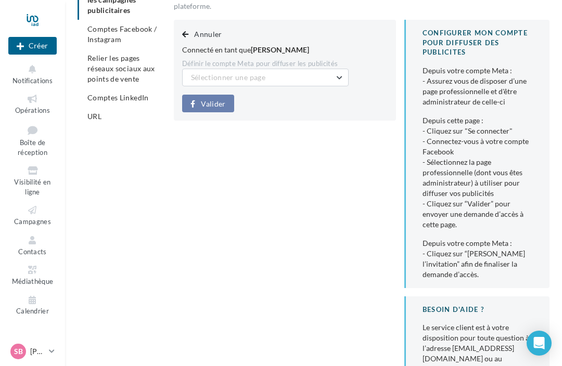
scroll to position [122, 0]
click at [250, 79] on span "Sélectionner une page" at bounding box center [228, 76] width 74 height 9
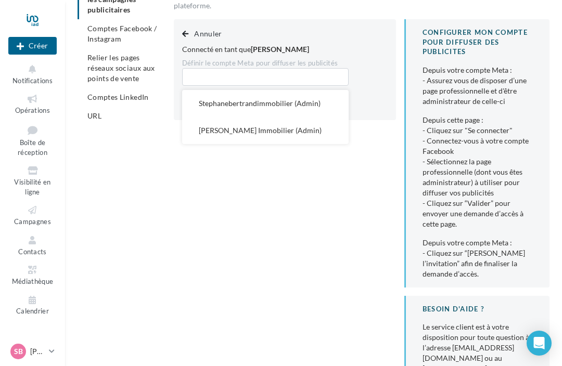
scroll to position [122, 0]
click at [225, 105] on span "Stephanebertrandimmobilier (Admin)" at bounding box center [260, 103] width 122 height 9
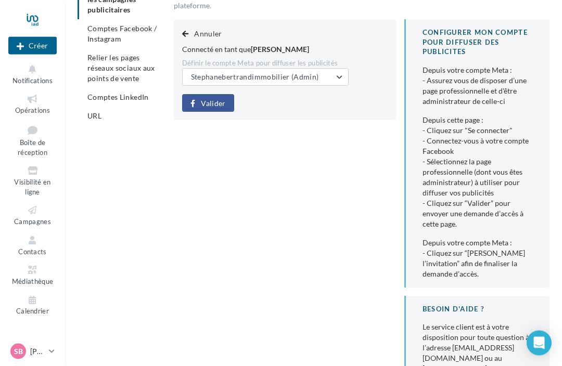
scroll to position [122, 0]
click at [202, 101] on span "Valider" at bounding box center [213, 103] width 24 height 8
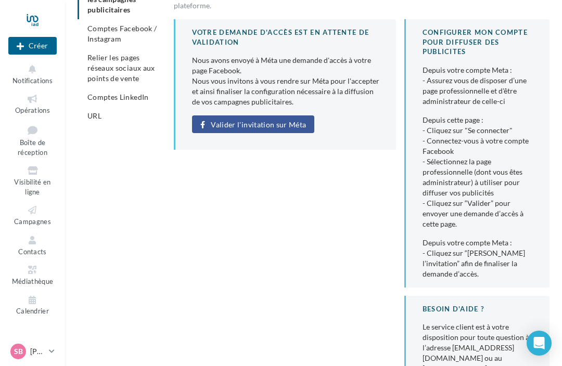
click at [238, 121] on span "Valider l'invitation sur Méta" at bounding box center [258, 125] width 95 height 8
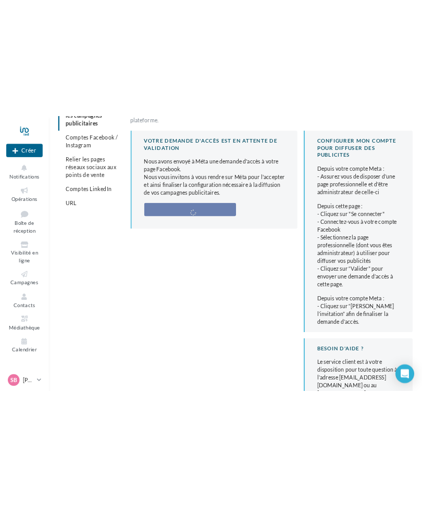
scroll to position [0, 0]
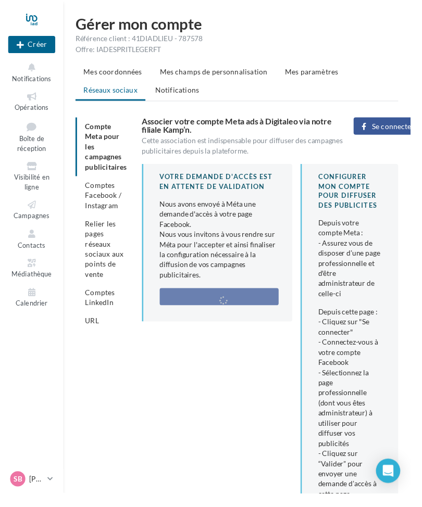
click at [105, 201] on span "Comptes Facebook / Instagram" at bounding box center [105, 201] width 37 height 30
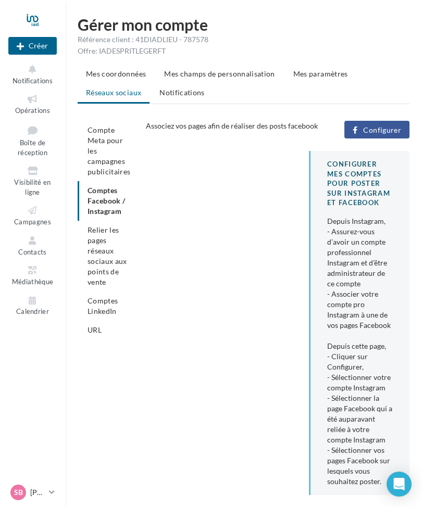
click at [398, 366] on div "Open Intercom Messenger" at bounding box center [398, 484] width 25 height 25
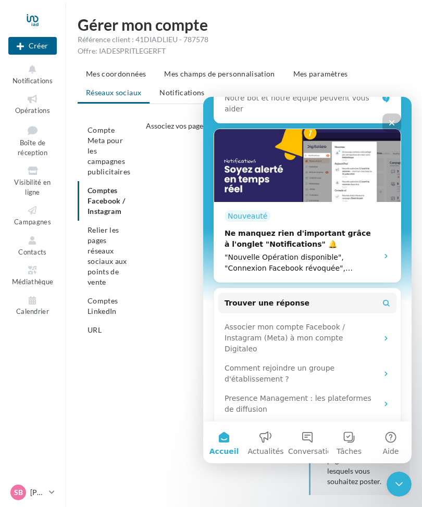
scroll to position [182, 0]
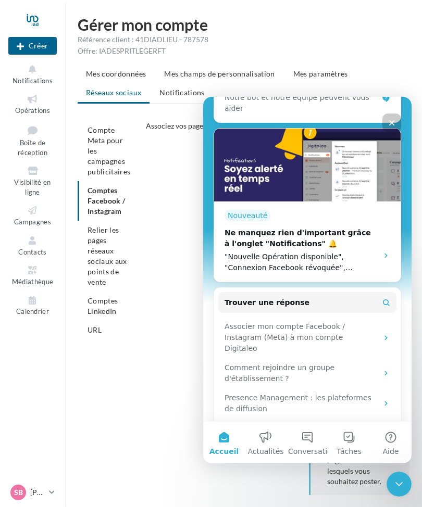
click at [248, 321] on div "Associer mon compte Facebook / Instagram (Meta) à mon compte Digitaleo" at bounding box center [300, 337] width 153 height 33
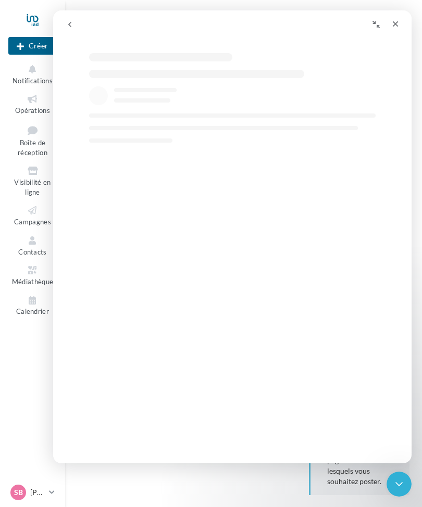
scroll to position [0, 0]
select select "**"
